Goal: Communication & Community: Answer question/provide support

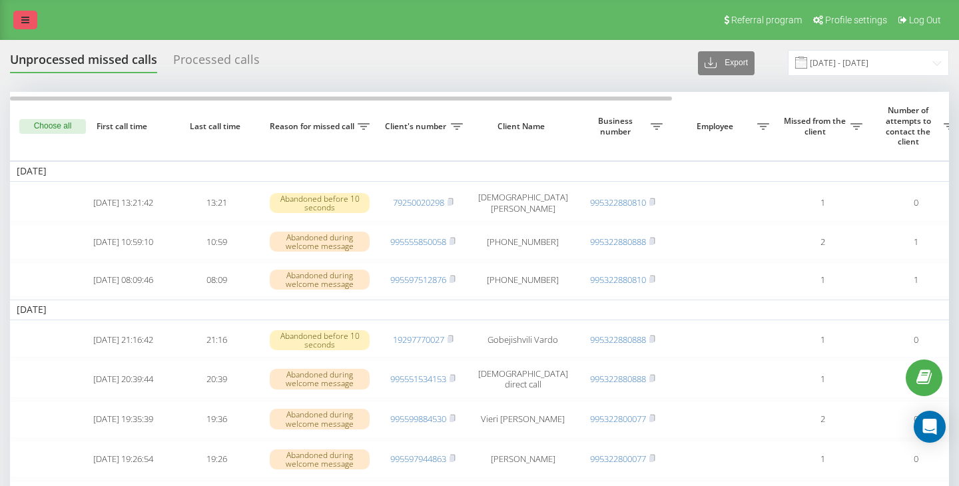
click at [27, 20] on icon at bounding box center [25, 19] width 8 height 9
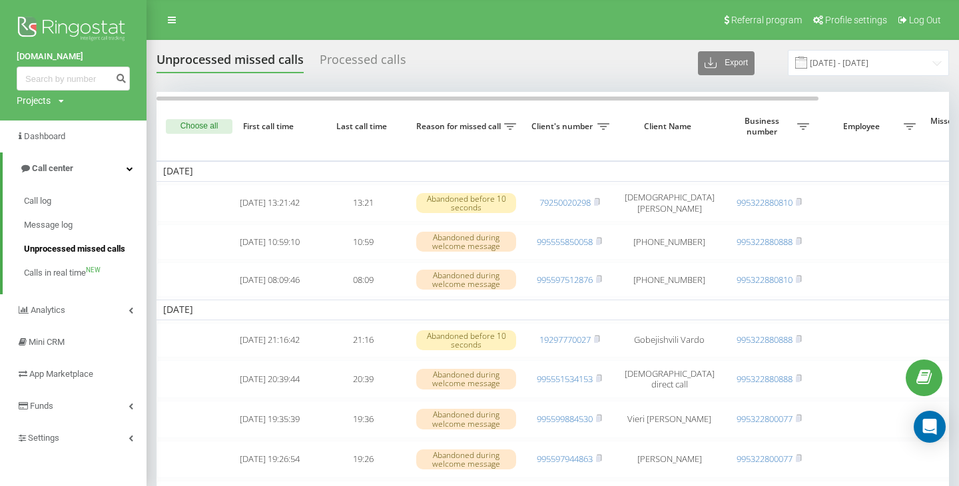
click at [67, 247] on span "Unprocessed missed calls" at bounding box center [74, 248] width 101 height 13
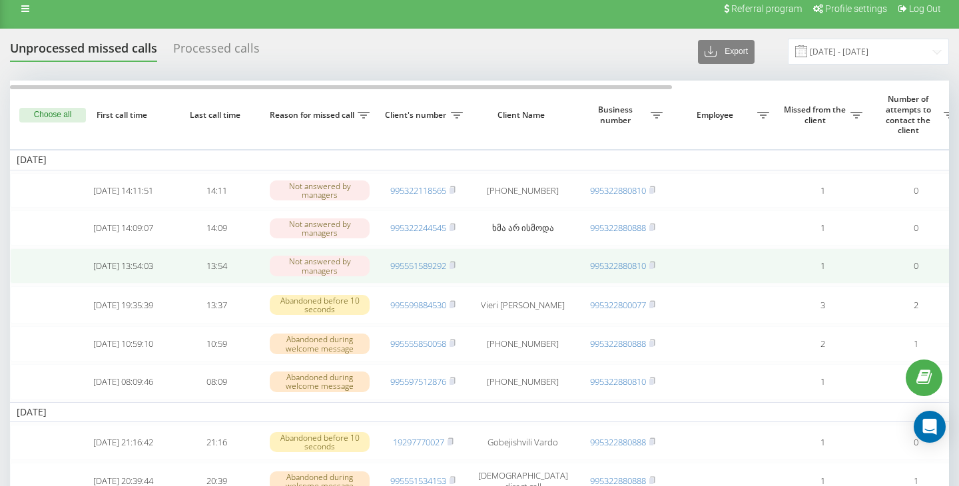
scroll to position [2, 0]
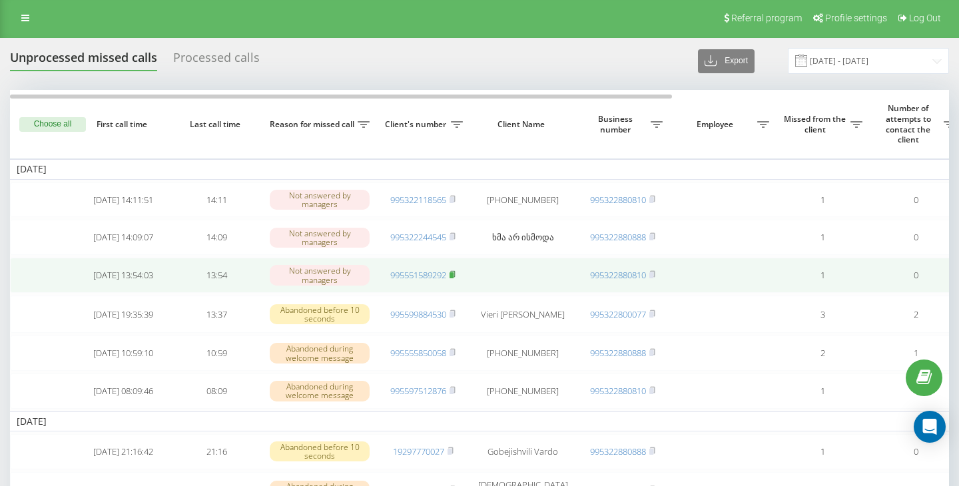
click at [454, 278] on rect at bounding box center [452, 275] width 4 height 6
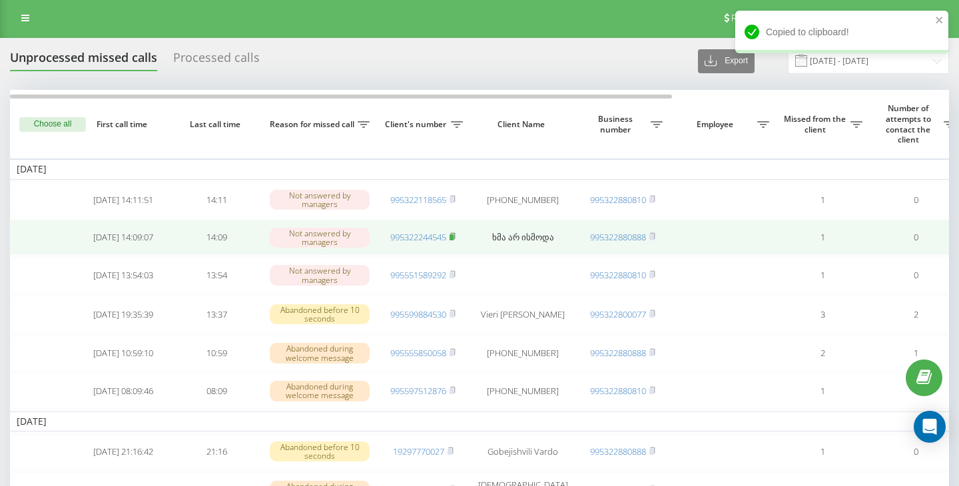
click at [455, 238] on icon at bounding box center [453, 236] width 6 height 8
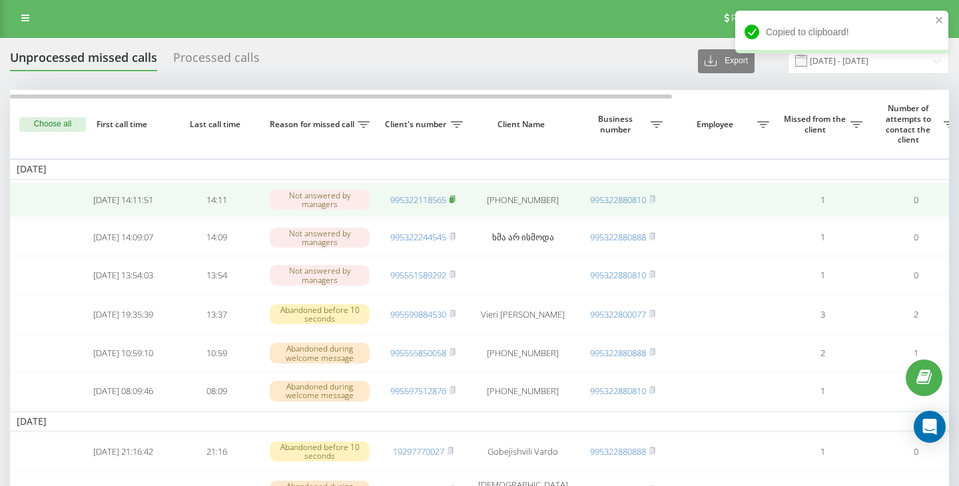
click at [454, 201] on rect at bounding box center [452, 200] width 4 height 6
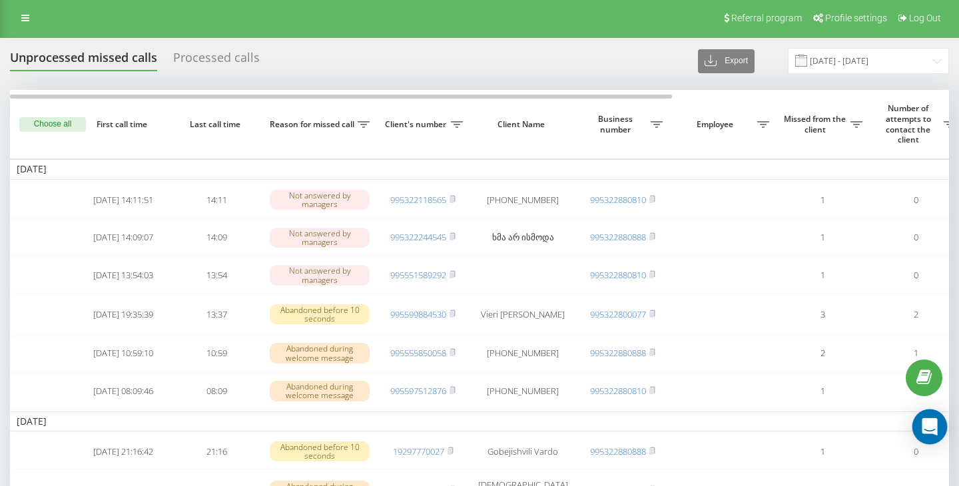
click at [933, 422] on icon "Open Intercom Messenger" at bounding box center [929, 426] width 15 height 17
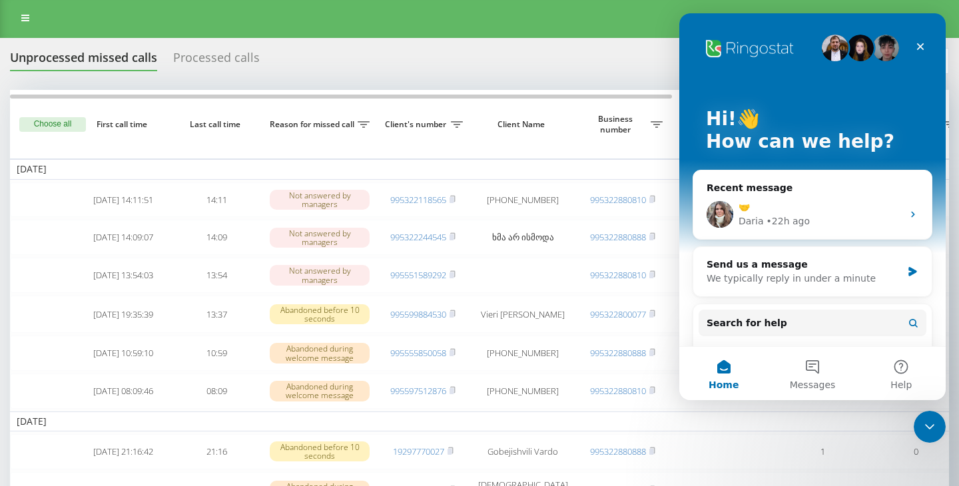
scroll to position [0, 0]
click at [813, 372] on button "Messages" at bounding box center [812, 373] width 89 height 53
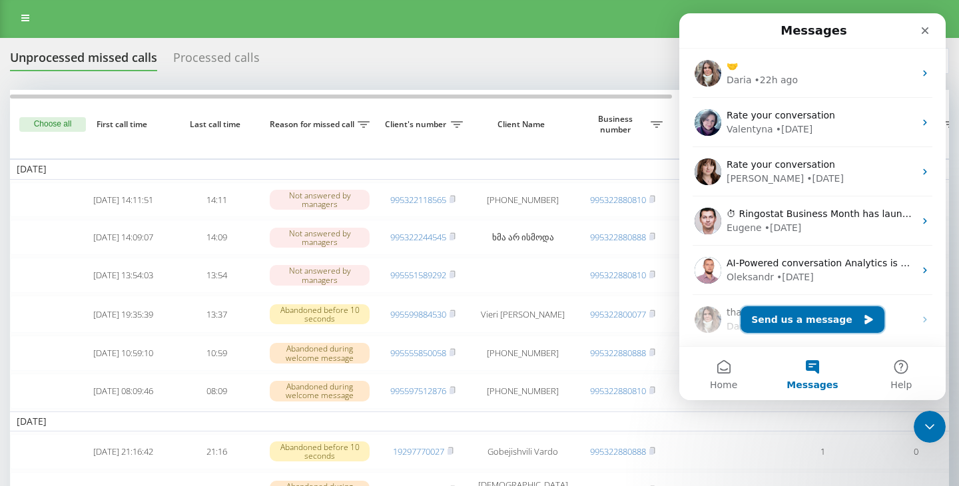
click at [800, 313] on button "Send us a message" at bounding box center [813, 319] width 144 height 27
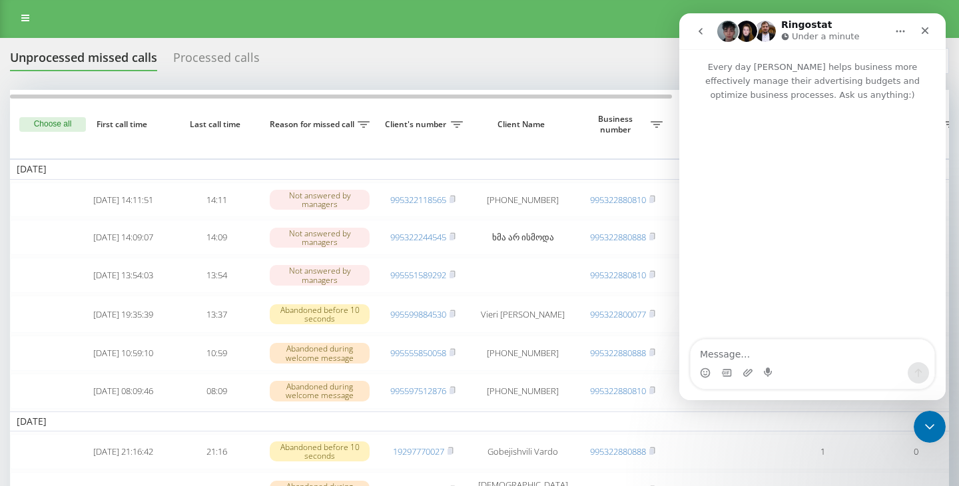
click at [767, 349] on textarea "Message…" at bounding box center [813, 351] width 244 height 23
type textarea "Hello"
type textarea "are the"
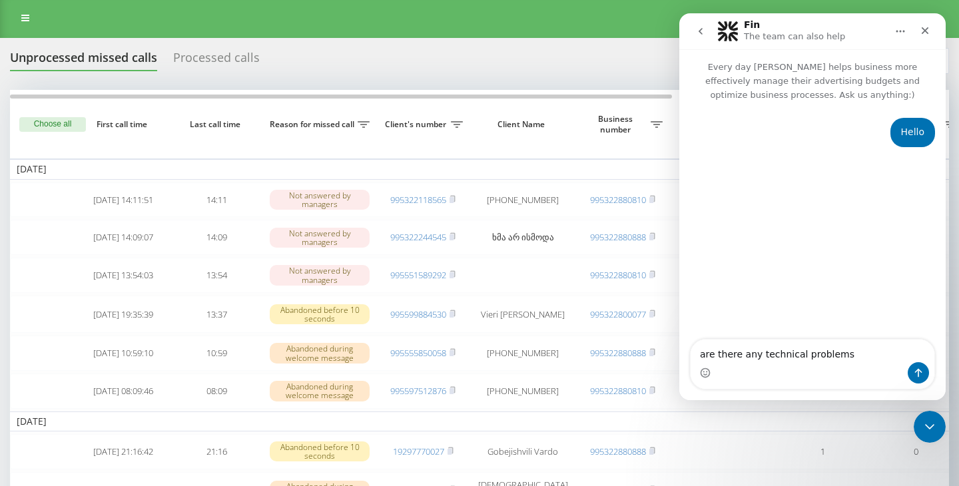
type textarea "are there any technical problems ?"
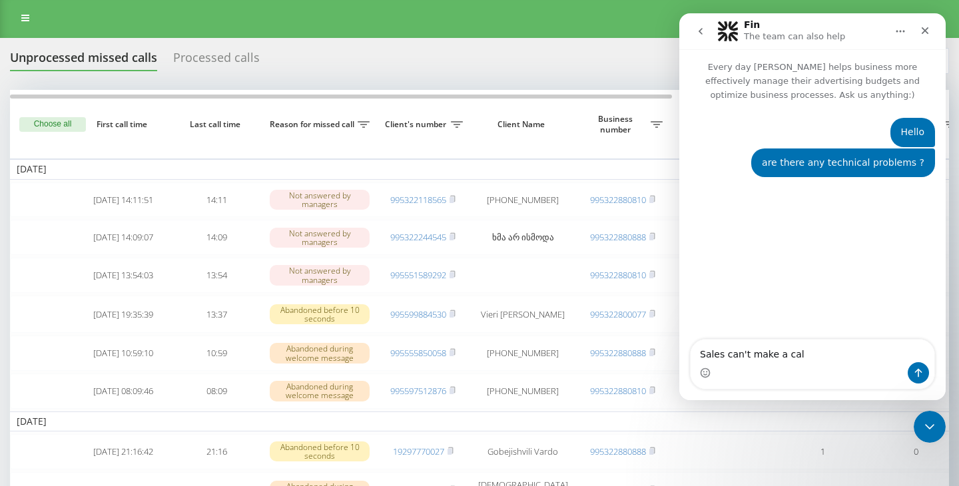
type textarea "Sales can't make a call"
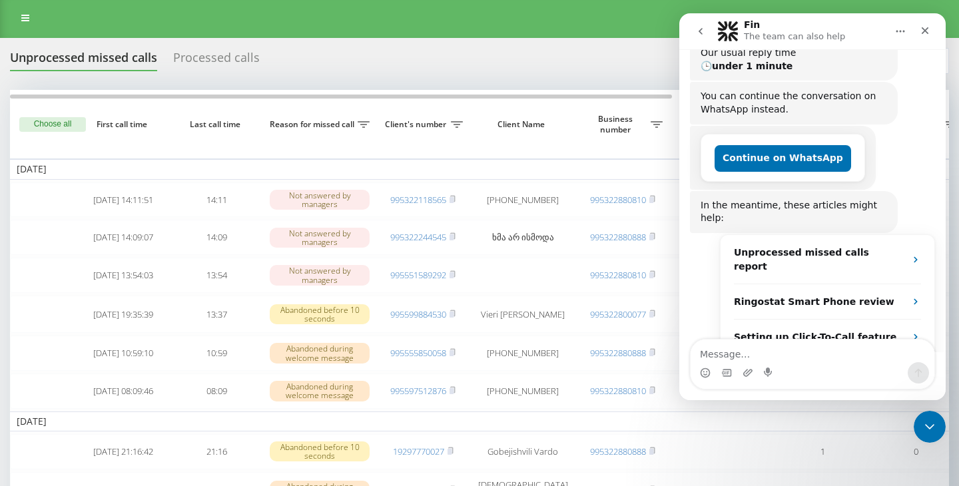
scroll to position [248, 0]
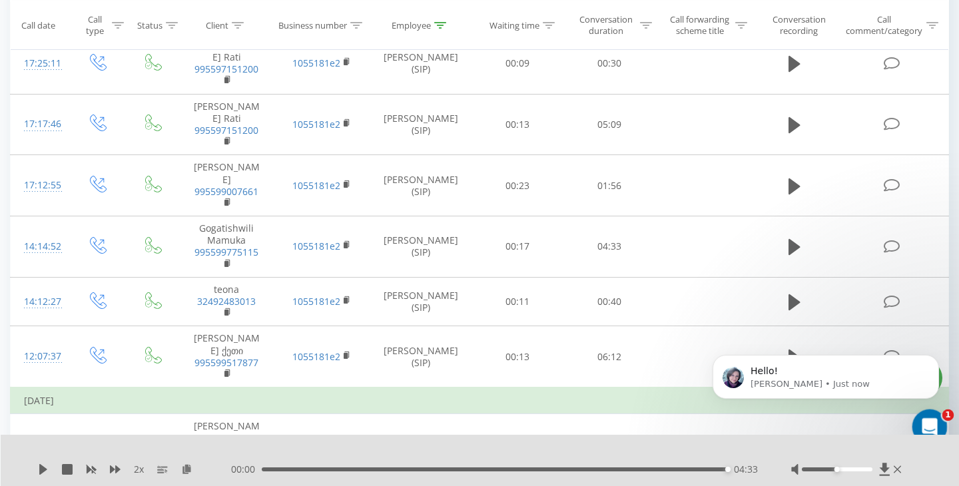
click at [931, 425] on icon "Open Intercom Messenger" at bounding box center [928, 425] width 22 height 22
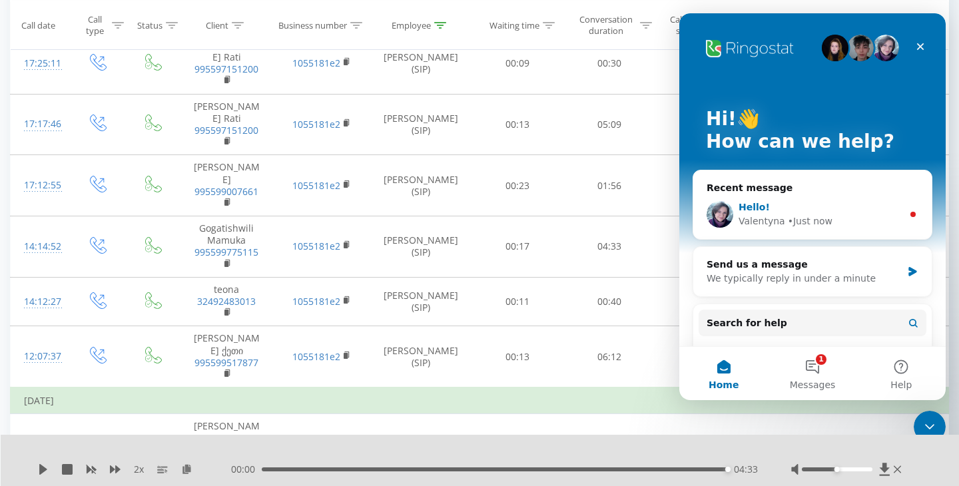
click at [851, 228] on div "Hello! Valentyna • Just now" at bounding box center [812, 214] width 238 height 49
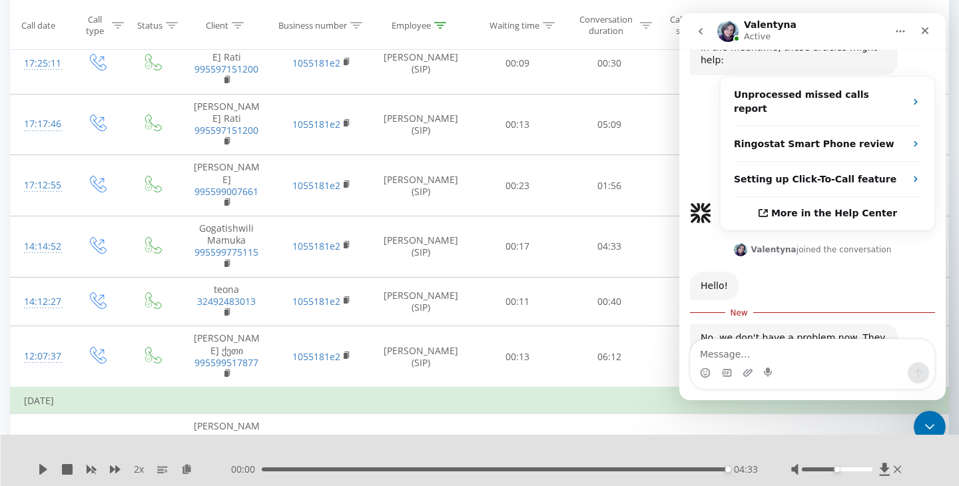
scroll to position [397, 0]
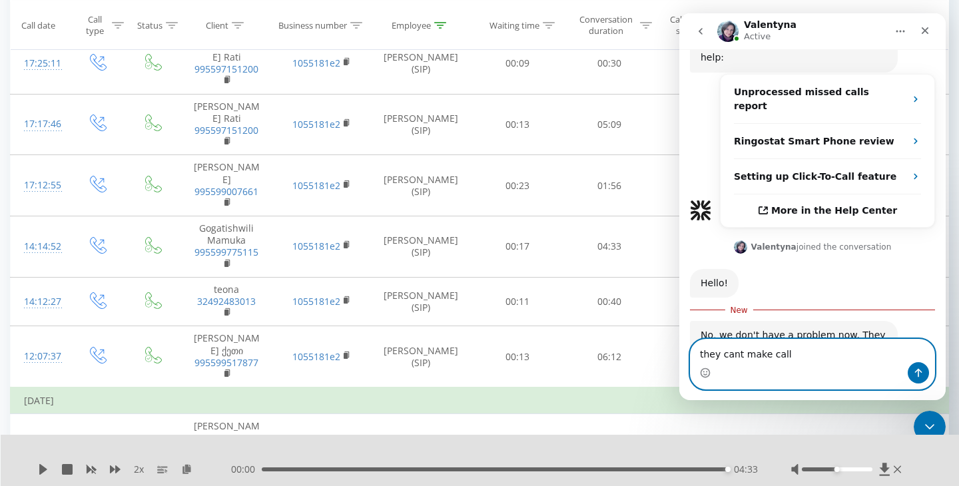
type textarea "they cant make calls"
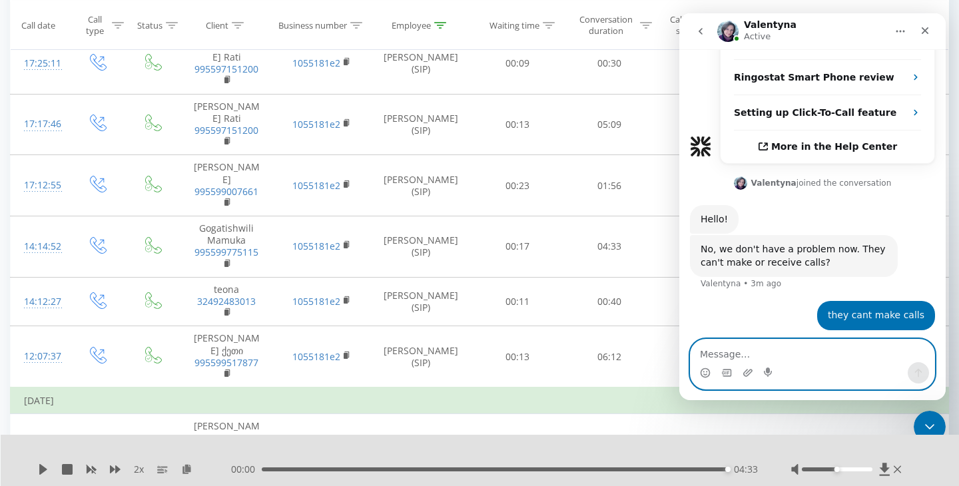
scroll to position [466, 0]
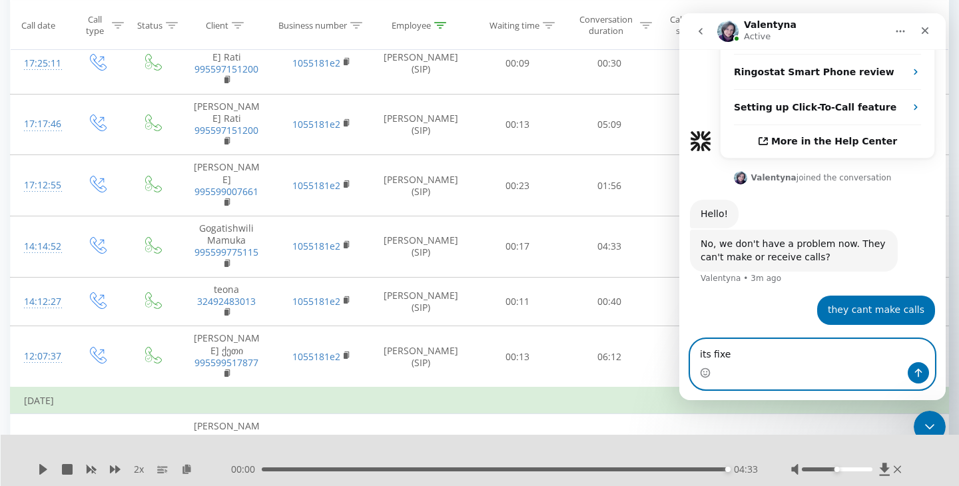
type textarea "its fixed"
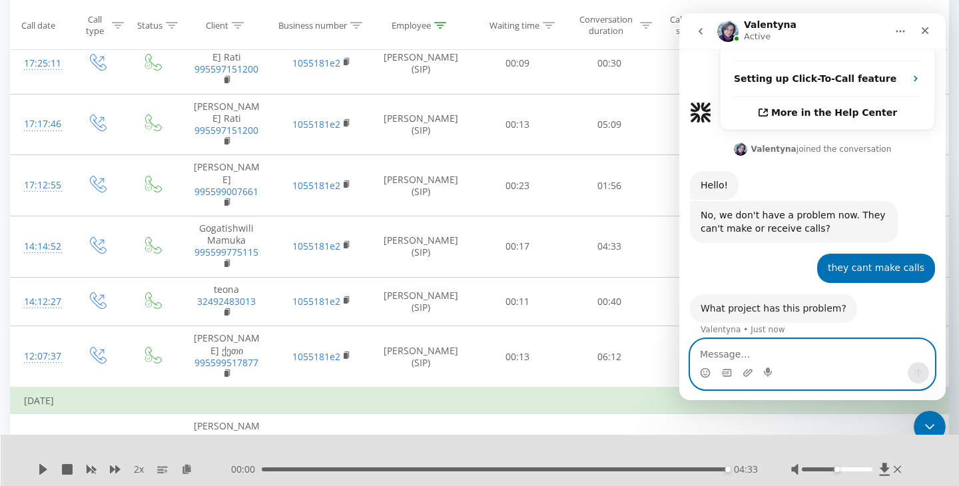
scroll to position [494, 0]
type textarea "maybe it was short term problem"
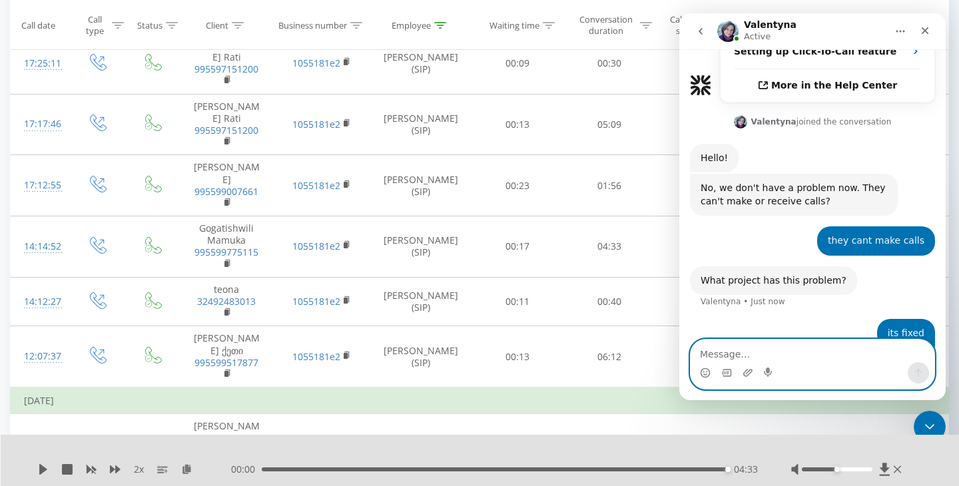
scroll to position [525, 0]
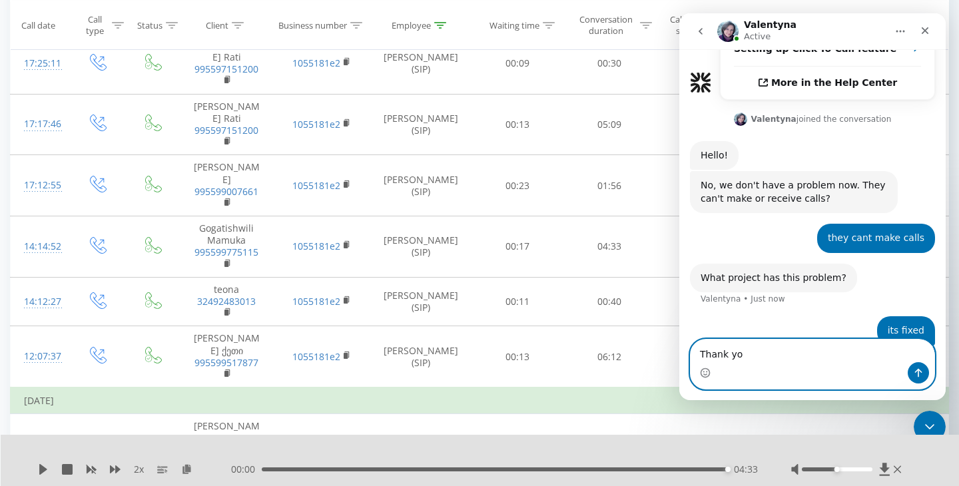
type textarea "Thank you"
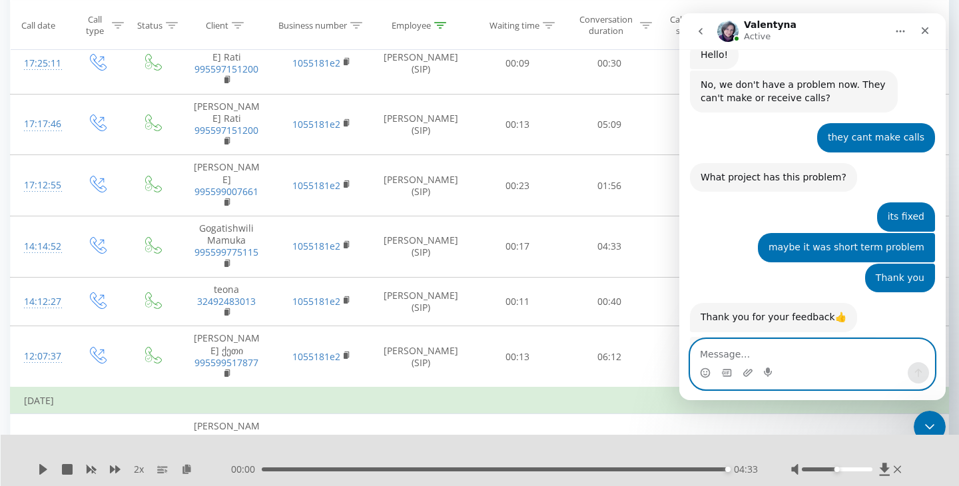
scroll to position [625, 0]
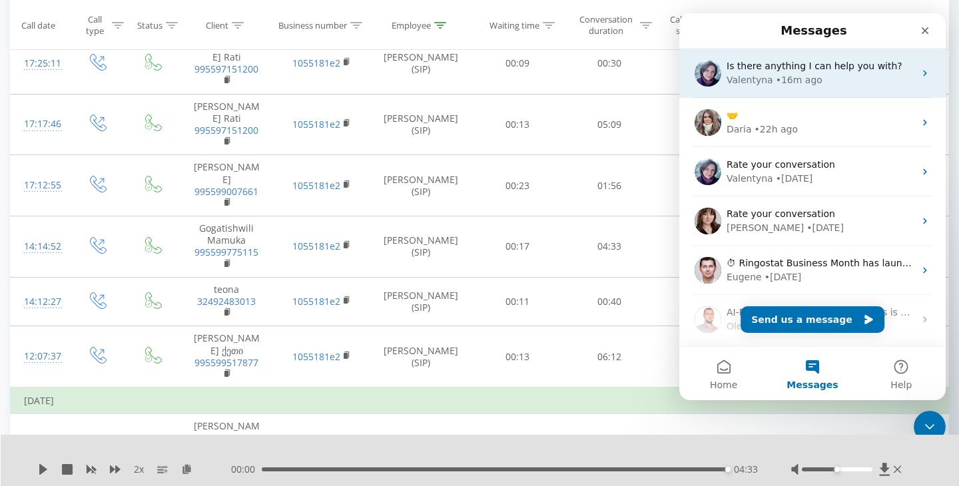
click at [796, 73] on div "Is there anything I can help you with?" at bounding box center [821, 66] width 188 height 14
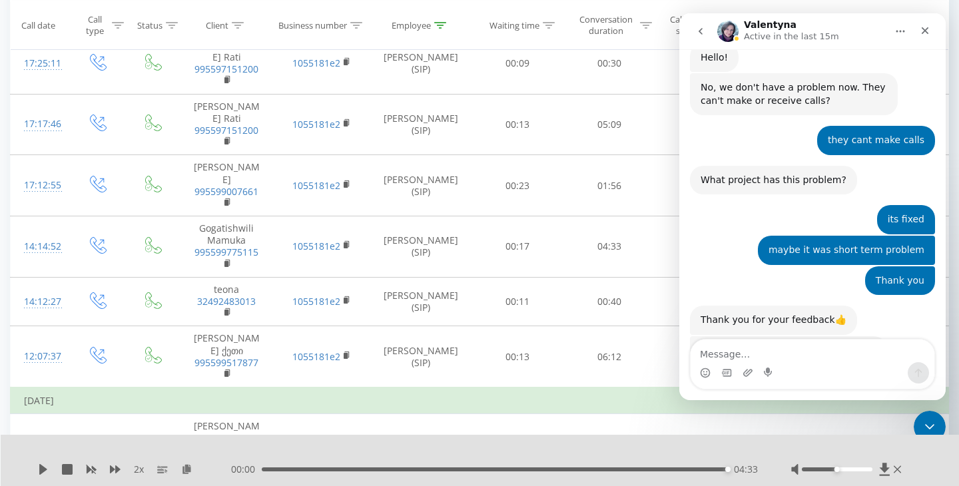
click at [831, 351] on textarea "Message…" at bounding box center [813, 351] width 244 height 23
type textarea "No, everything's good"
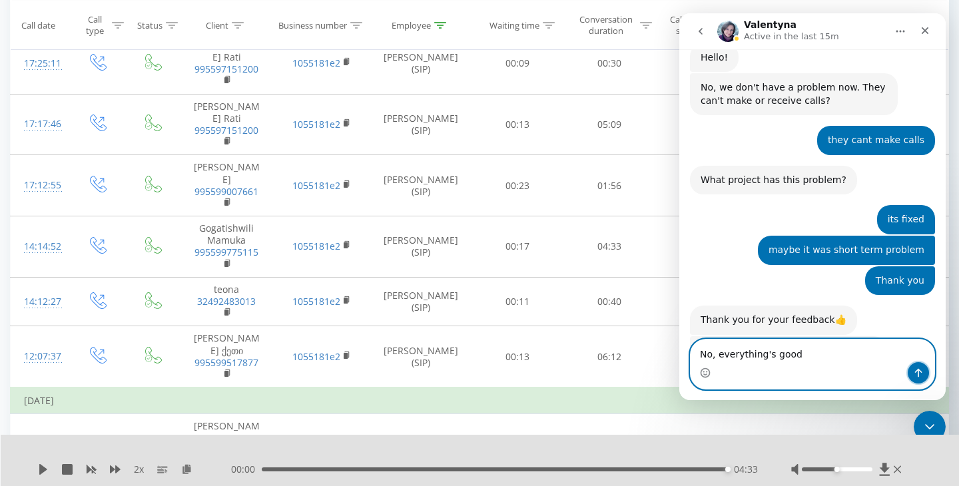
click at [920, 366] on button "Send a message…" at bounding box center [918, 372] width 21 height 21
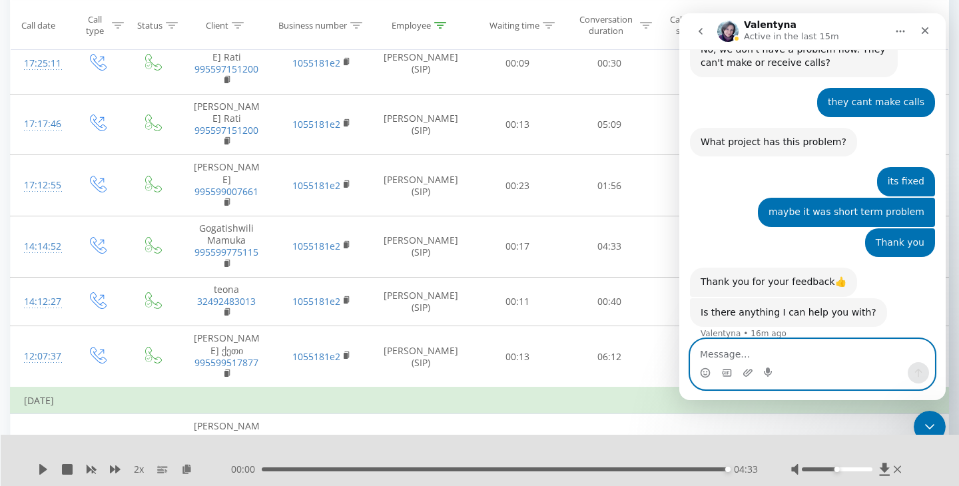
scroll to position [665, 0]
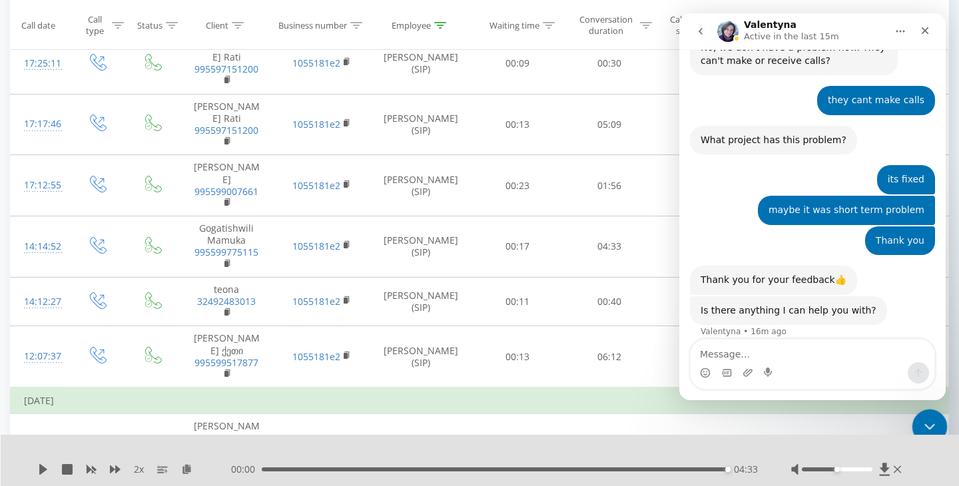
click at [933, 418] on icon "Close Intercom Messenger" at bounding box center [928, 425] width 16 height 16
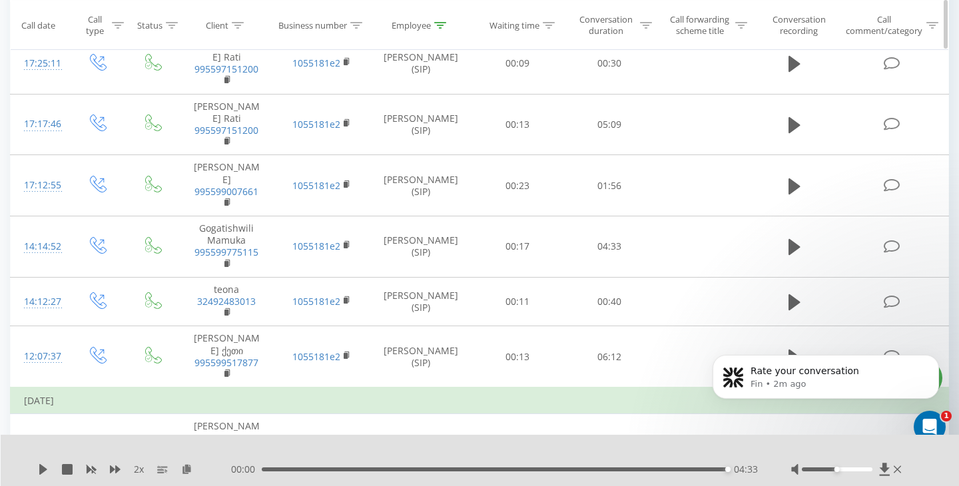
scroll to position [1087, 0]
